Goal: Transaction & Acquisition: Download file/media

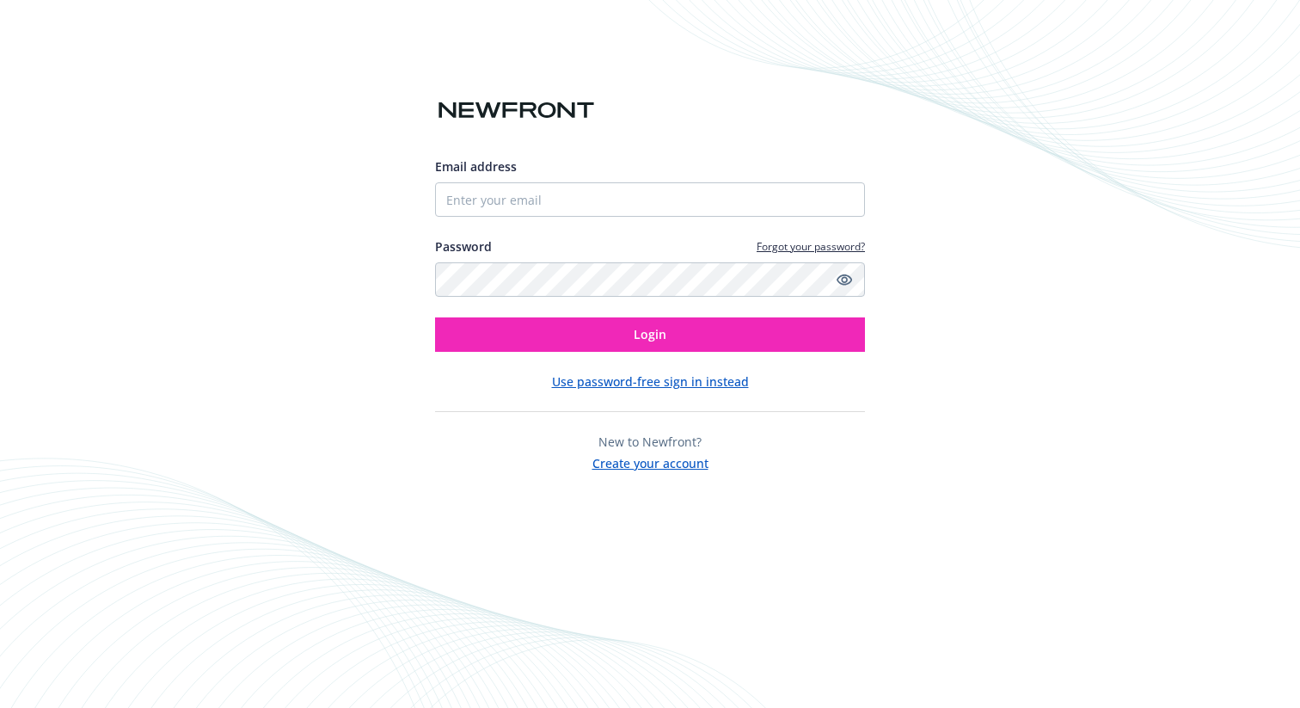
type input "monette@oscilar.com"
click at [435, 317] on button "Login" at bounding box center [650, 334] width 430 height 34
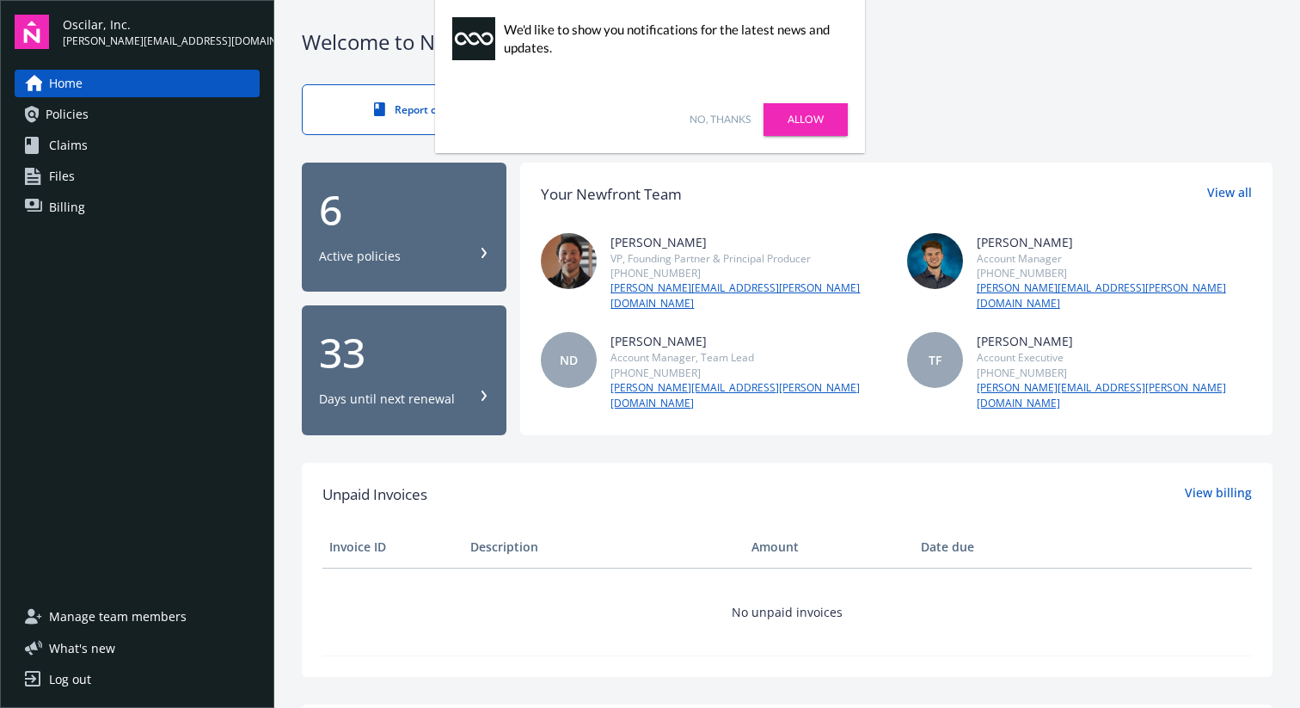
click at [830, 115] on link "Allow" at bounding box center [806, 119] width 84 height 33
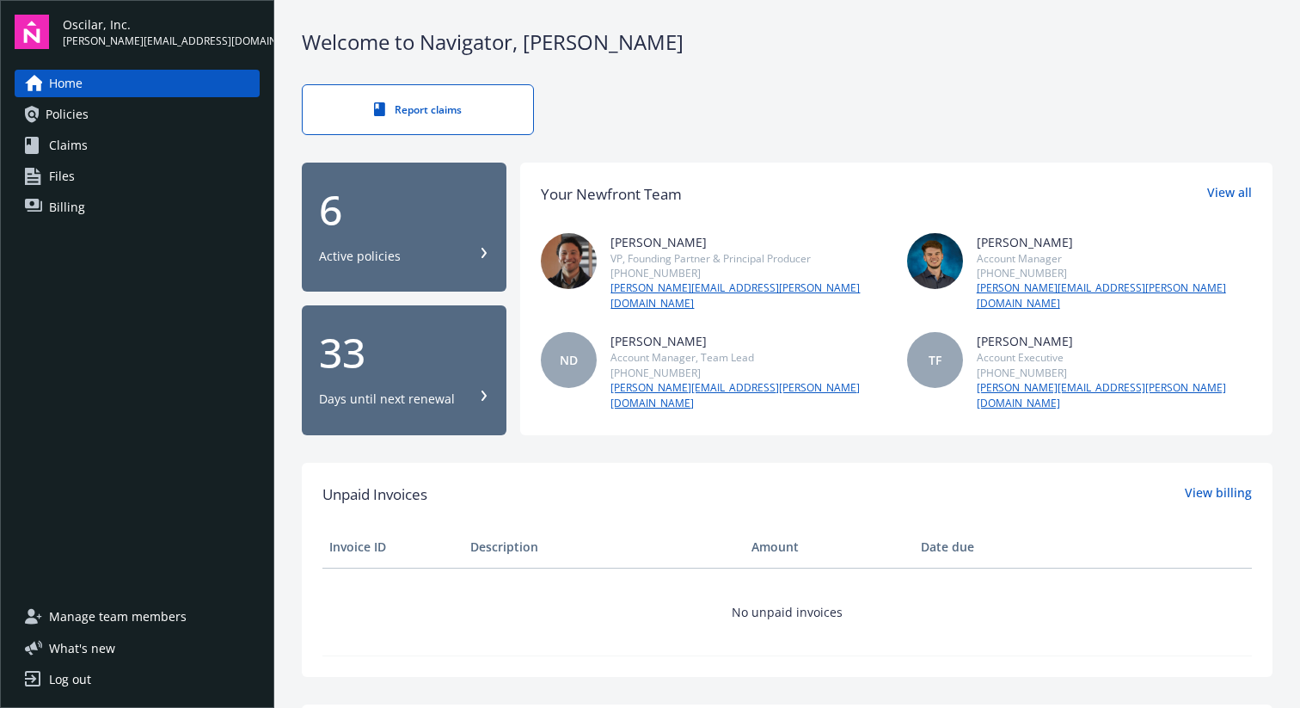
click at [76, 121] on span "Policies" at bounding box center [67, 115] width 43 height 28
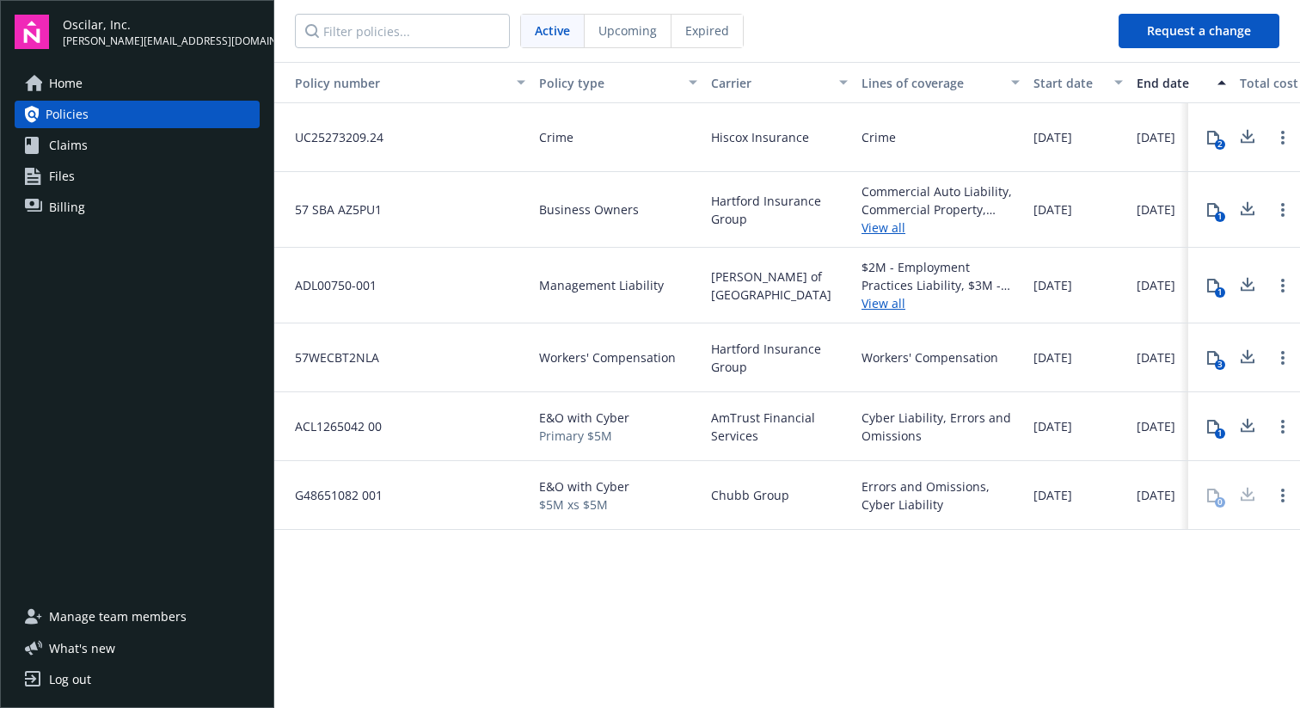
click at [1164, 28] on button "Request a change" at bounding box center [1199, 31] width 161 height 34
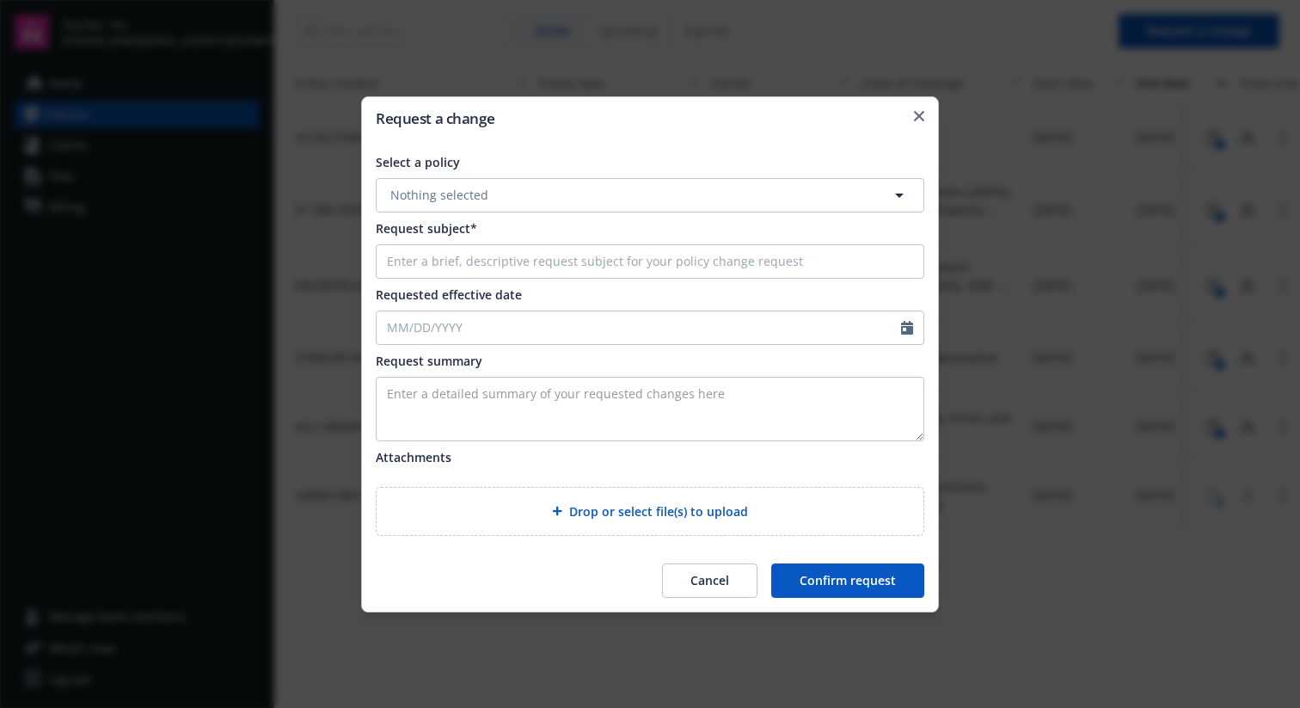
click at [708, 585] on button "Cancel" at bounding box center [709, 580] width 95 height 34
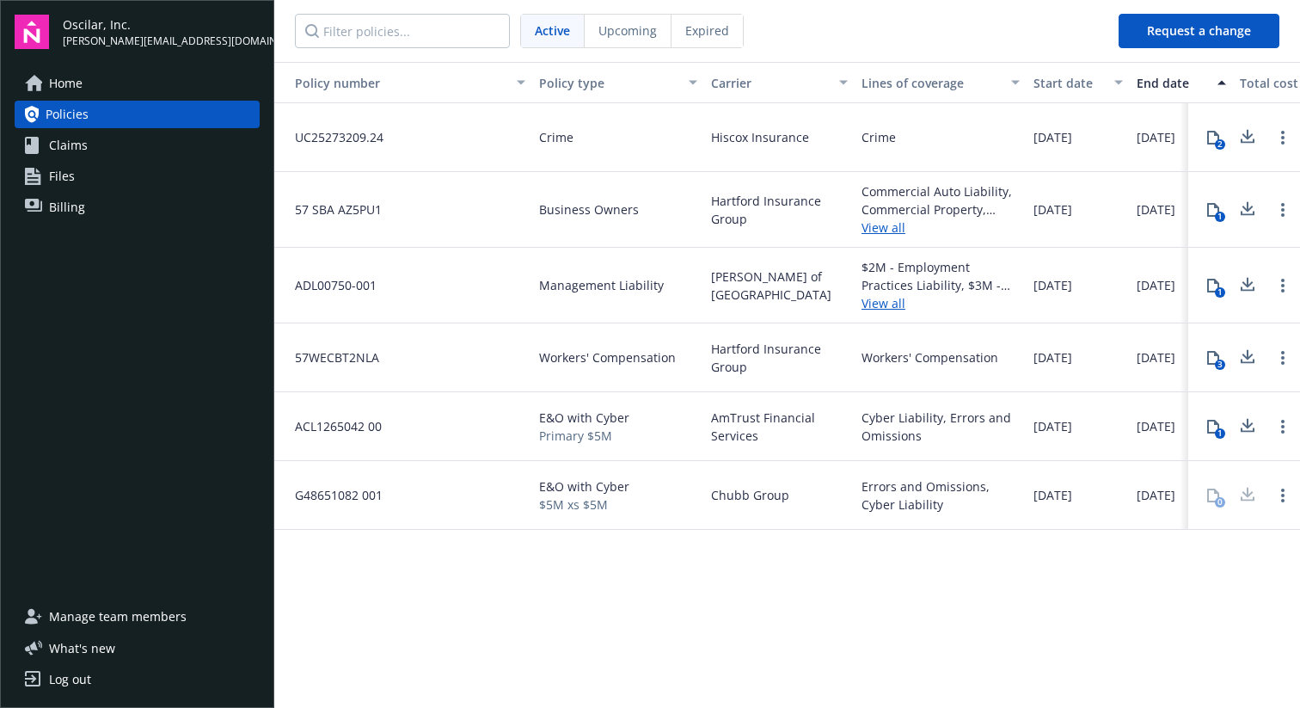
click at [71, 132] on span "Claims" at bounding box center [68, 146] width 39 height 28
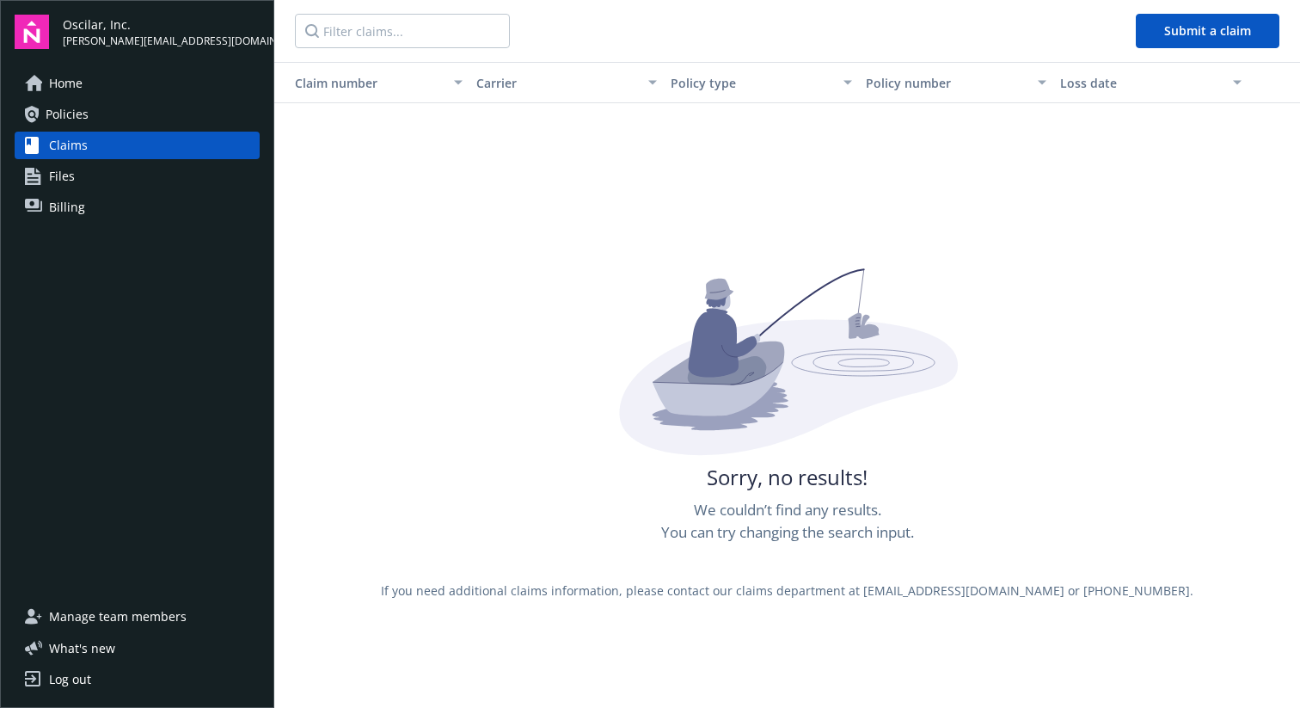
click at [72, 172] on span "Files" at bounding box center [62, 177] width 26 height 28
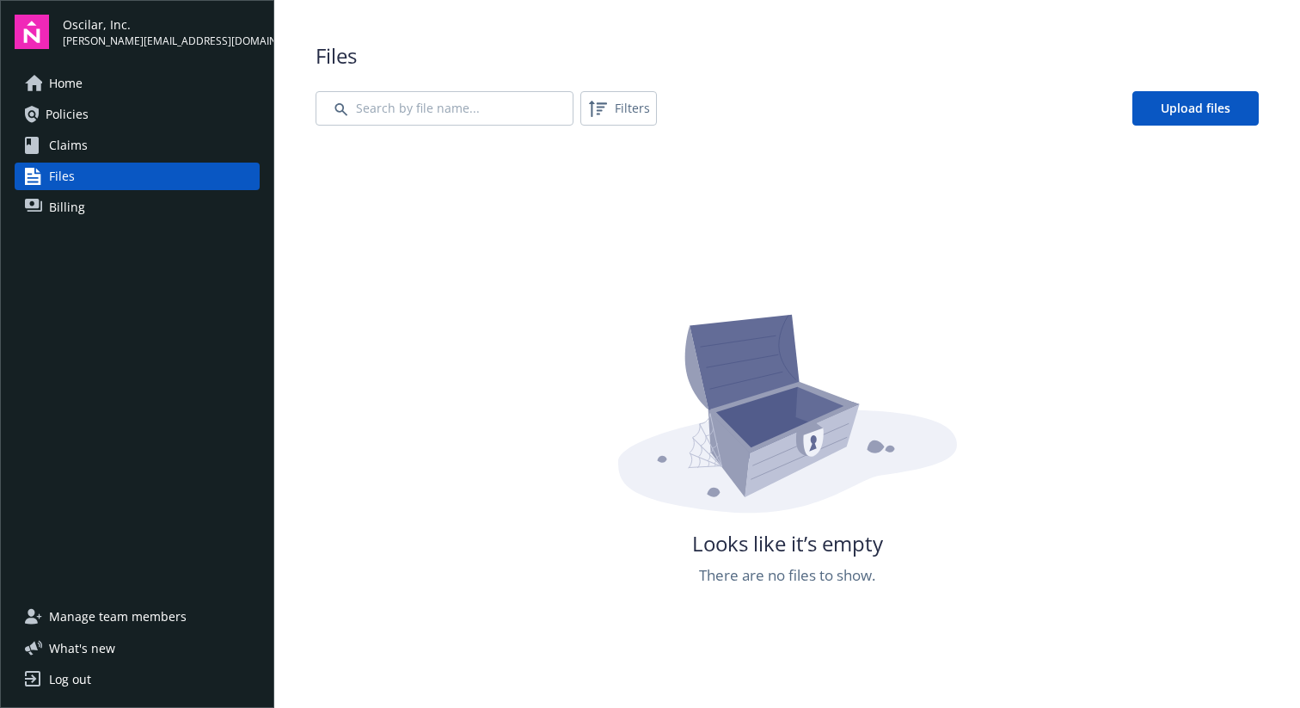
click at [104, 204] on link "Billing" at bounding box center [137, 207] width 245 height 28
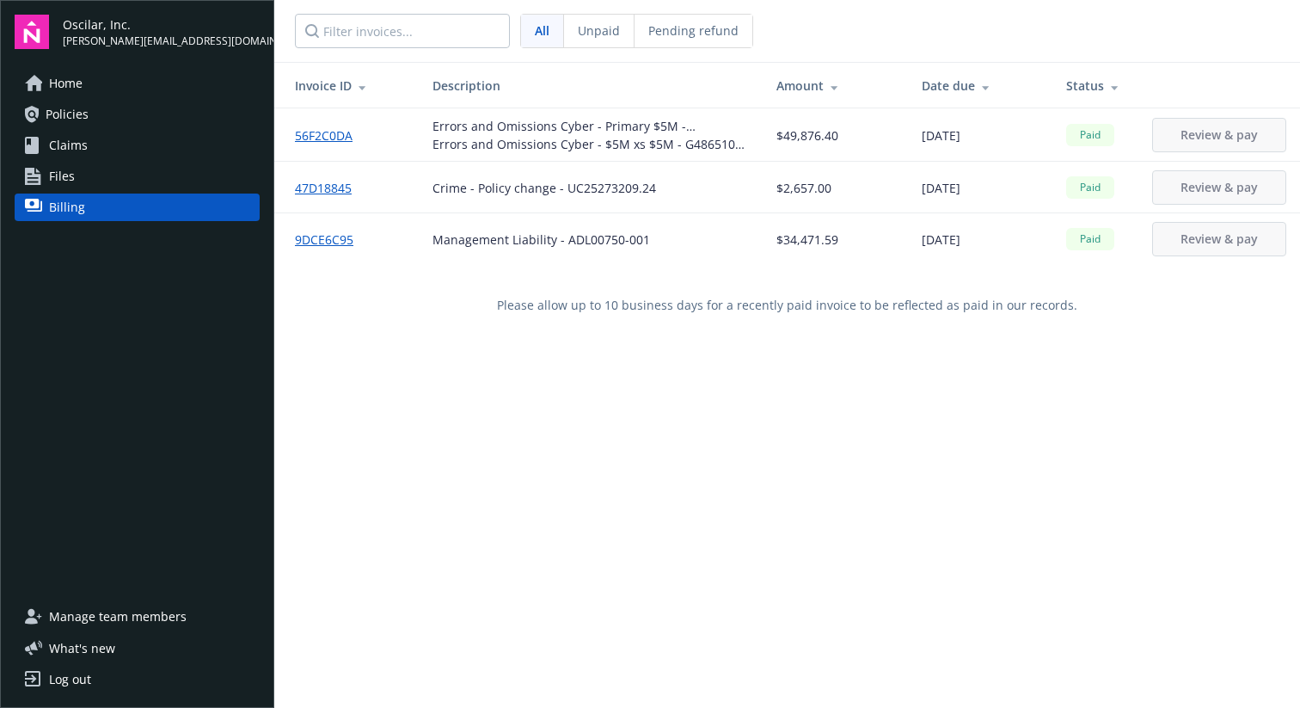
click at [333, 134] on link "56F2C0DA" at bounding box center [330, 135] width 71 height 18
click at [101, 619] on span "Manage team members" at bounding box center [118, 617] width 138 height 28
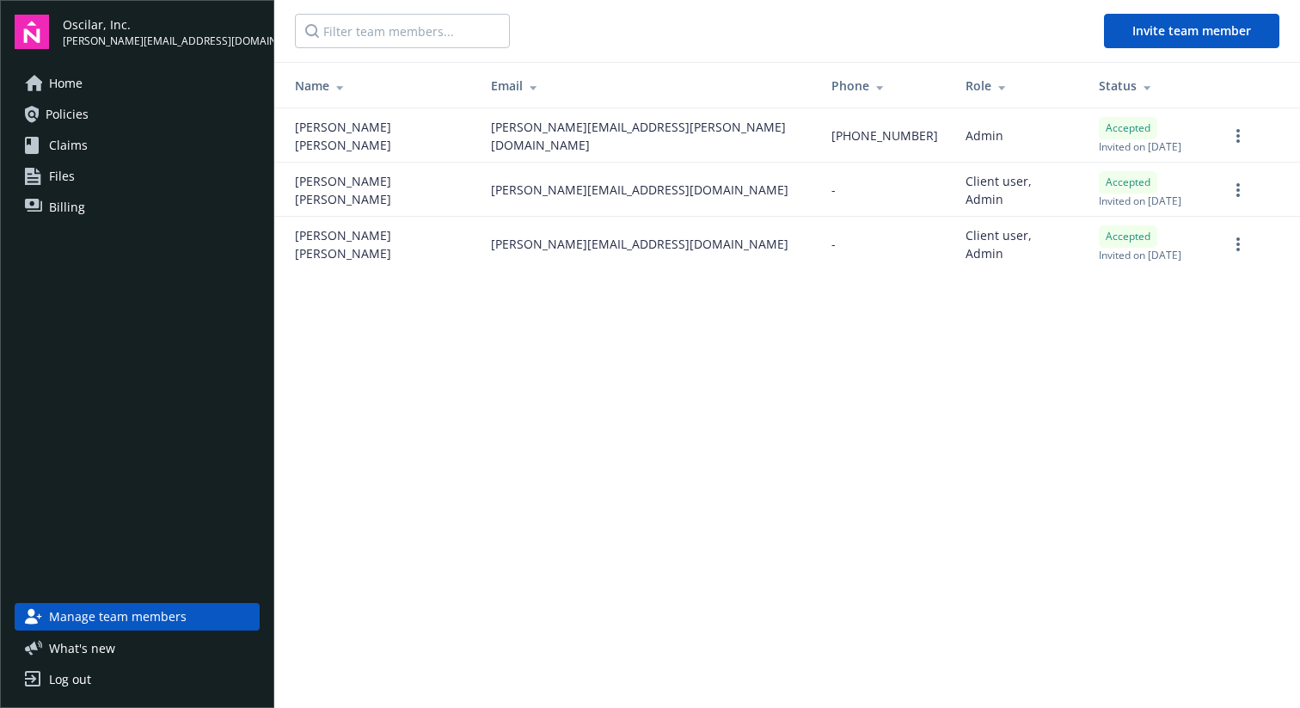
click at [101, 649] on span "What ' s new" at bounding box center [82, 648] width 66 height 18
click at [89, 650] on span "What ' s new" at bounding box center [82, 648] width 66 height 18
click at [89, 643] on span "What ' s new" at bounding box center [82, 648] width 66 height 18
click at [95, 89] on link "Home" at bounding box center [137, 84] width 245 height 28
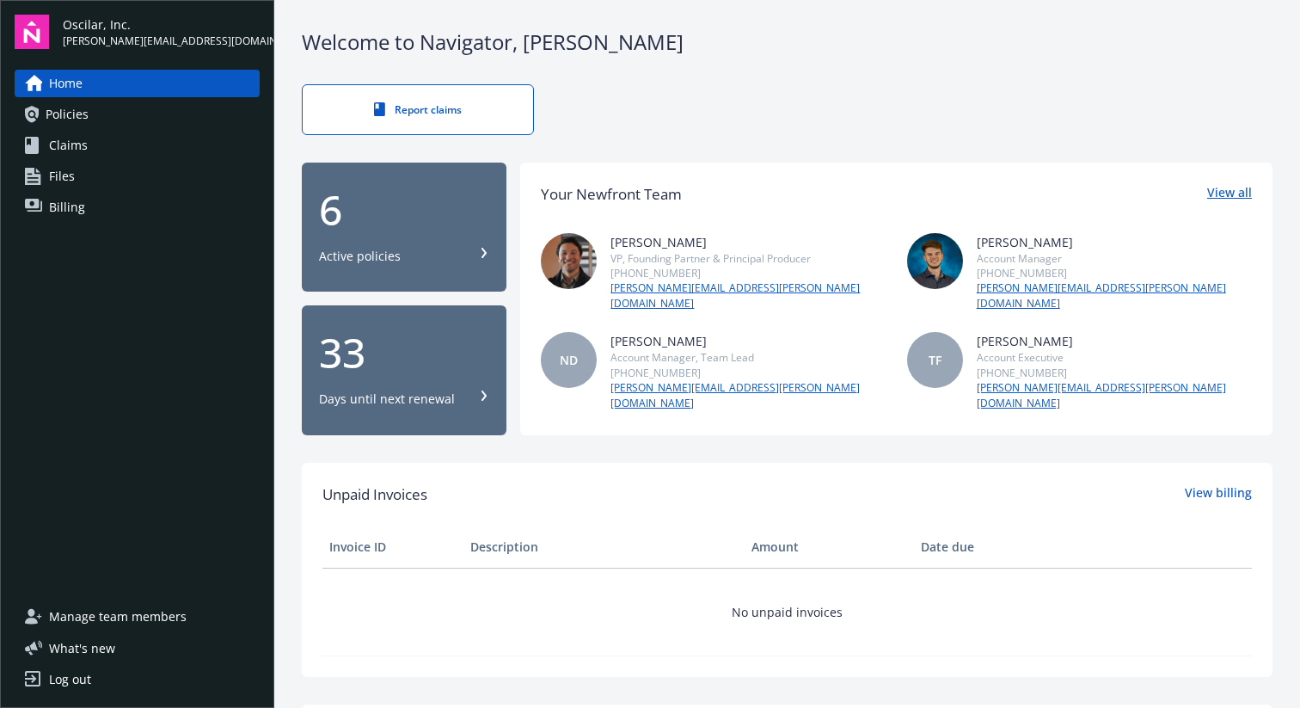
click at [1238, 192] on link "View all" at bounding box center [1229, 194] width 45 height 22
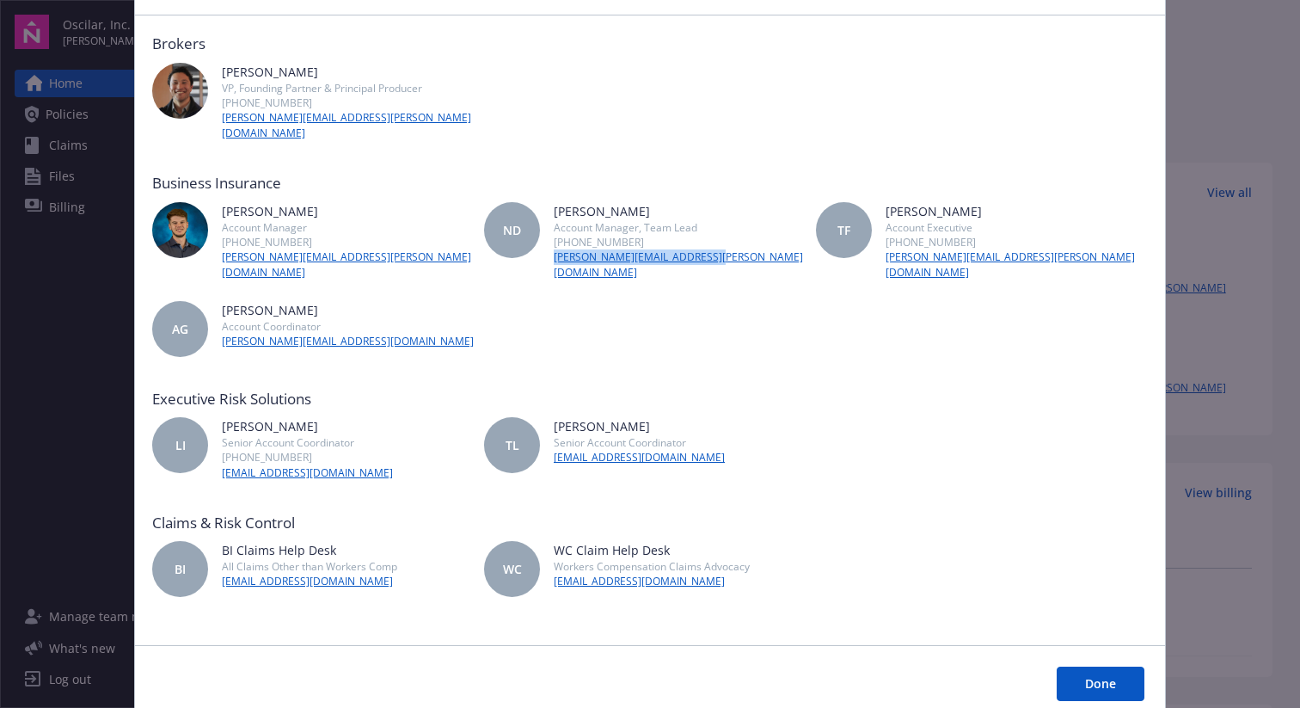
scroll to position [106, 0]
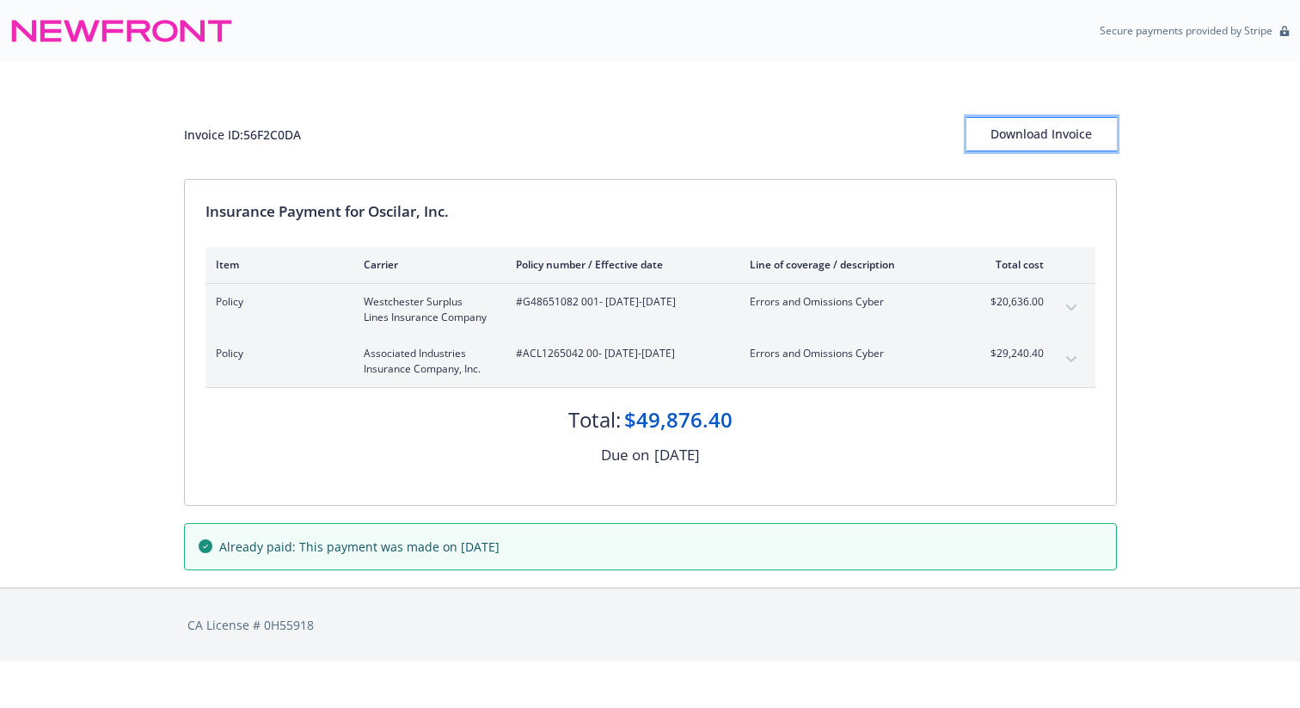
click at [1016, 134] on div "Download Invoice" at bounding box center [1041, 134] width 150 height 33
